Goal: Task Accomplishment & Management: Manage account settings

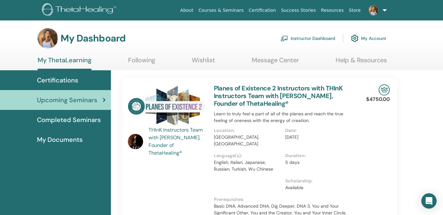
click at [304, 40] on link "Instructor Dashboard" at bounding box center [308, 38] width 55 height 14
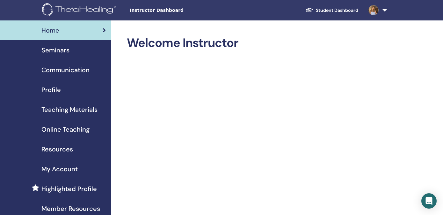
click at [54, 51] on span "Seminars" at bounding box center [55, 50] width 28 height 10
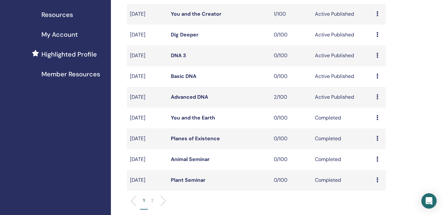
scroll to position [132, 0]
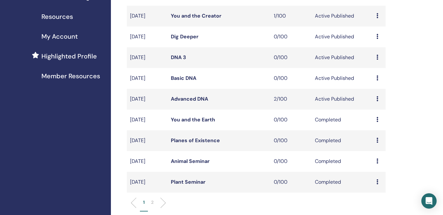
click at [179, 77] on link "Basic DNA" at bounding box center [184, 78] width 26 height 7
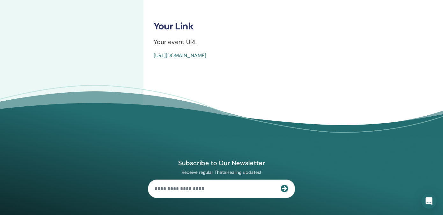
scroll to position [255, 0]
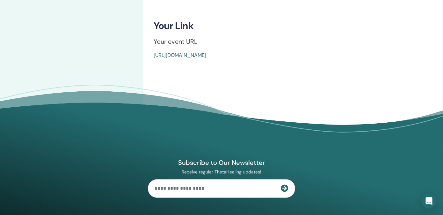
drag, startPoint x: 298, startPoint y: 57, endPoint x: 153, endPoint y: 56, distance: 145.4
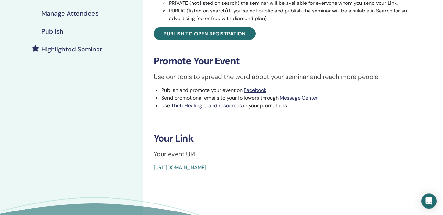
scroll to position [0, 0]
